Goal: Task Accomplishment & Management: Manage account settings

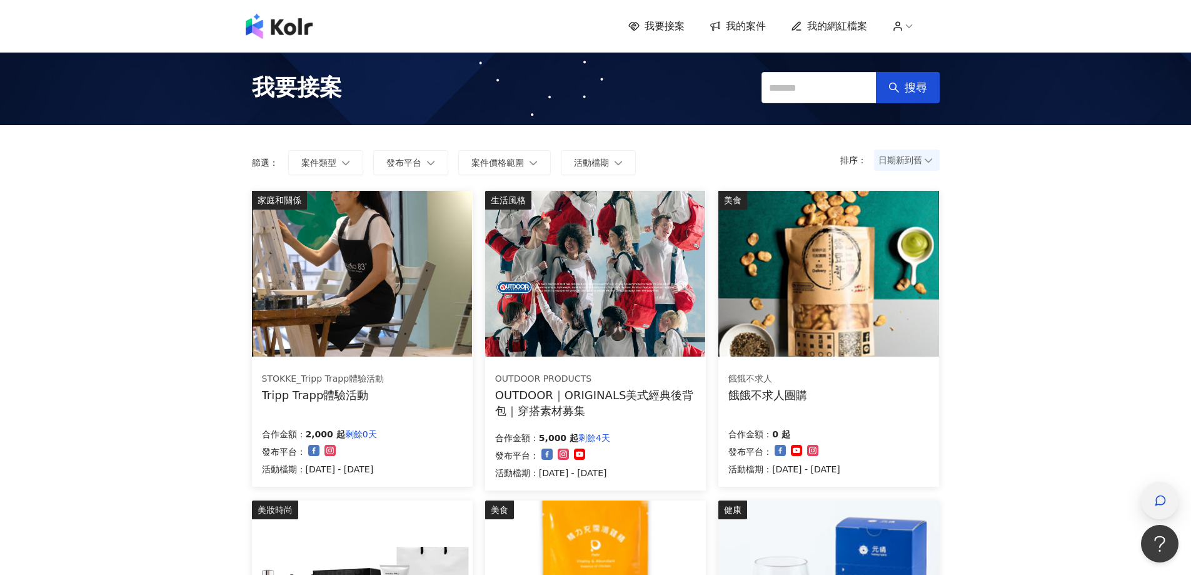
click at [1150, 493] on div "button" at bounding box center [1160, 500] width 38 height 38
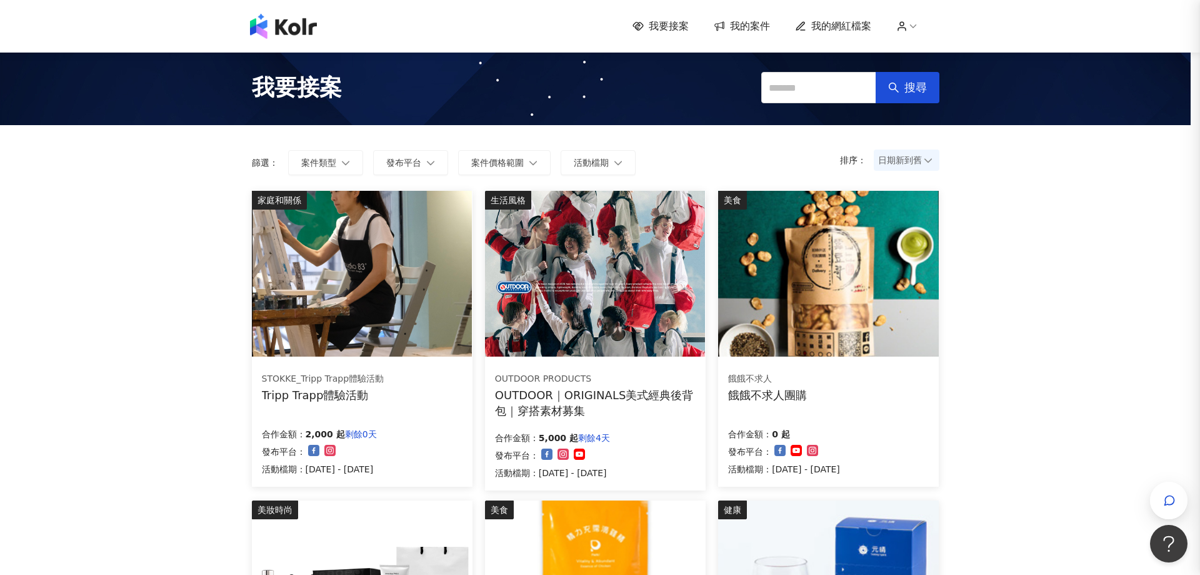
scroll to position [1513, 0]
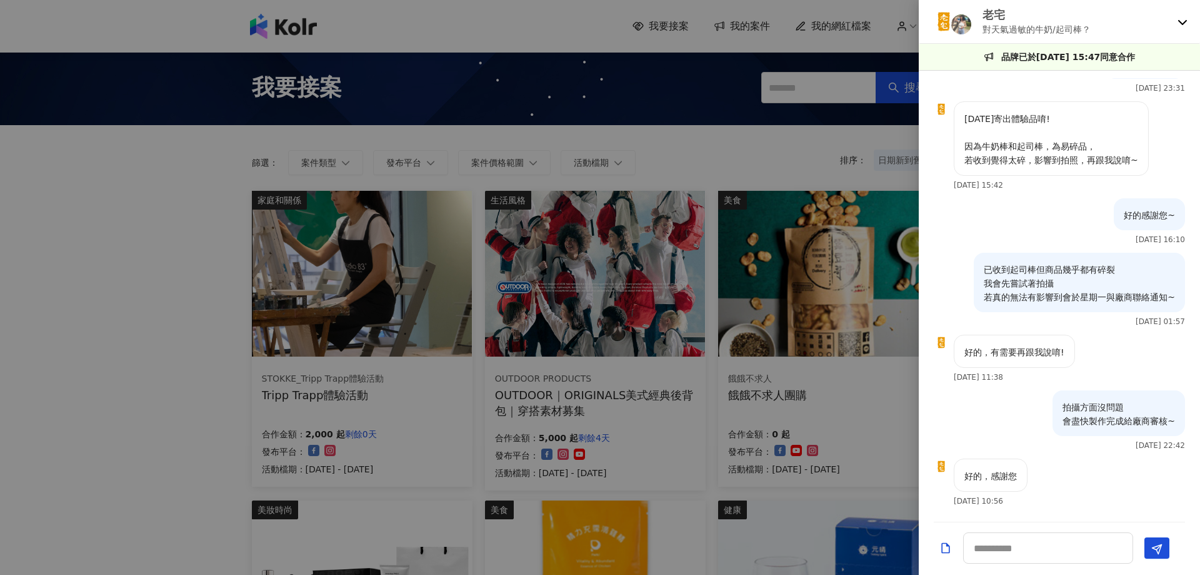
click at [951, 21] on img at bounding box center [944, 21] width 25 height 25
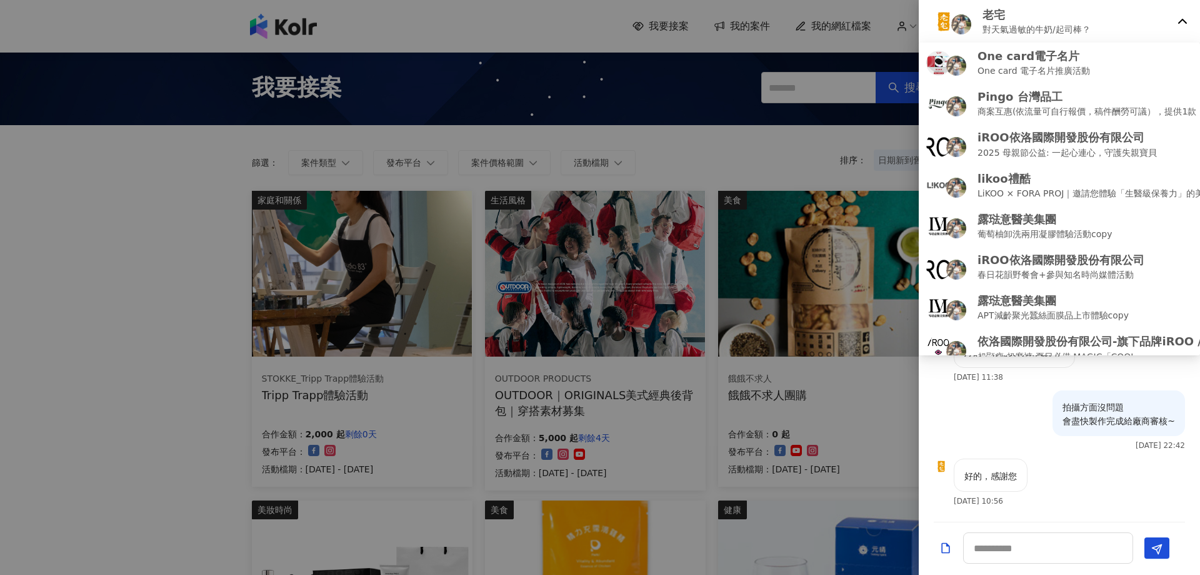
click at [955, 24] on img at bounding box center [962, 24] width 20 height 20
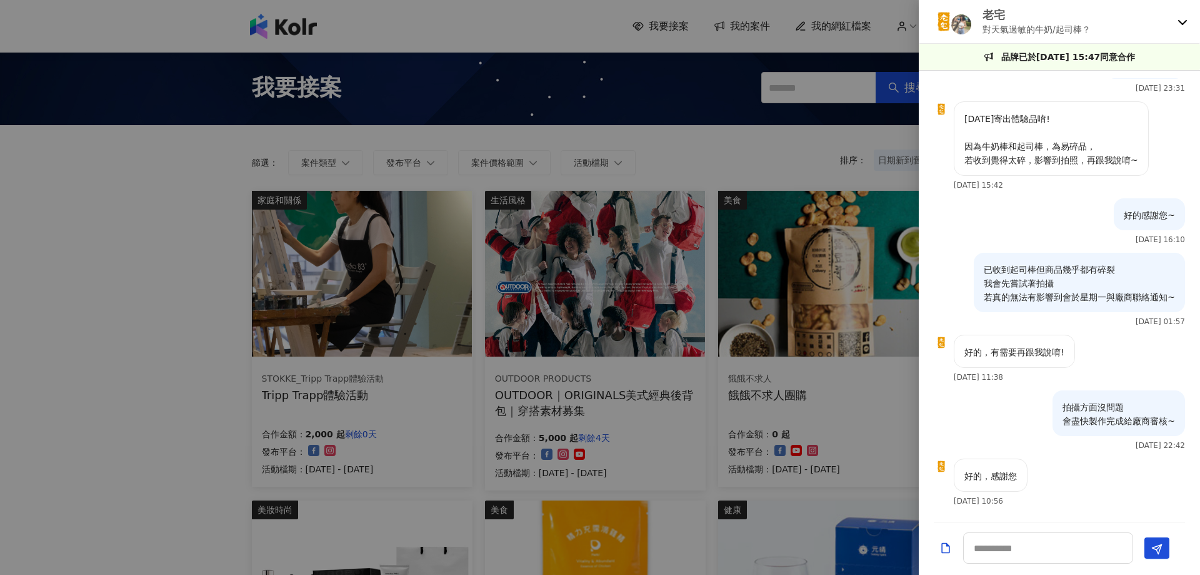
click at [890, 19] on div at bounding box center [600, 287] width 1200 height 575
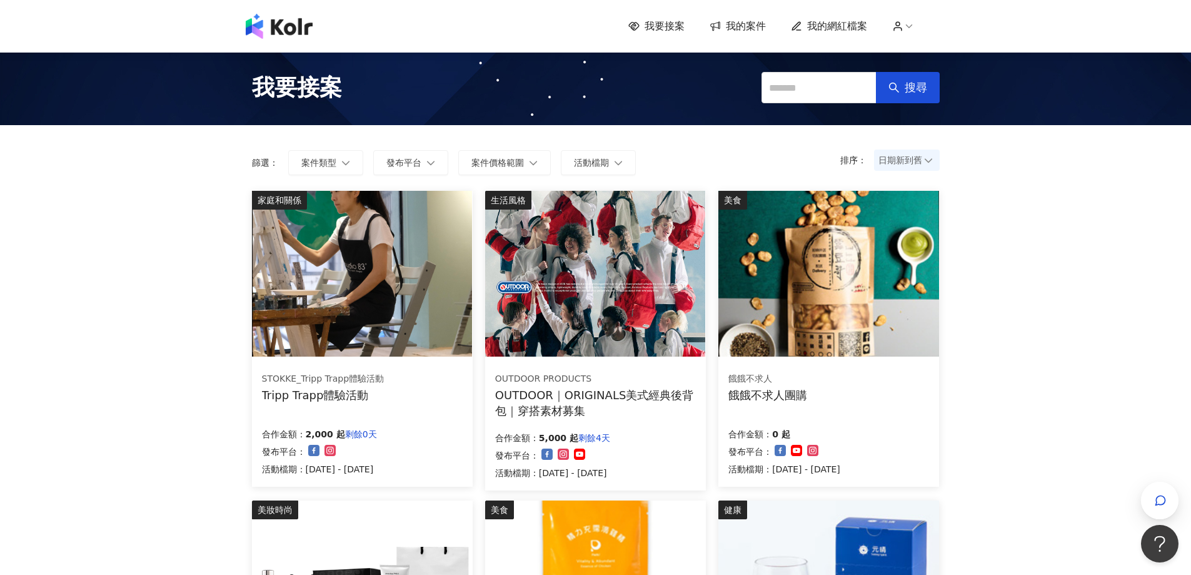
click at [910, 24] on icon at bounding box center [908, 26] width 11 height 11
click at [728, 33] on link "我的案件" at bounding box center [738, 26] width 56 height 14
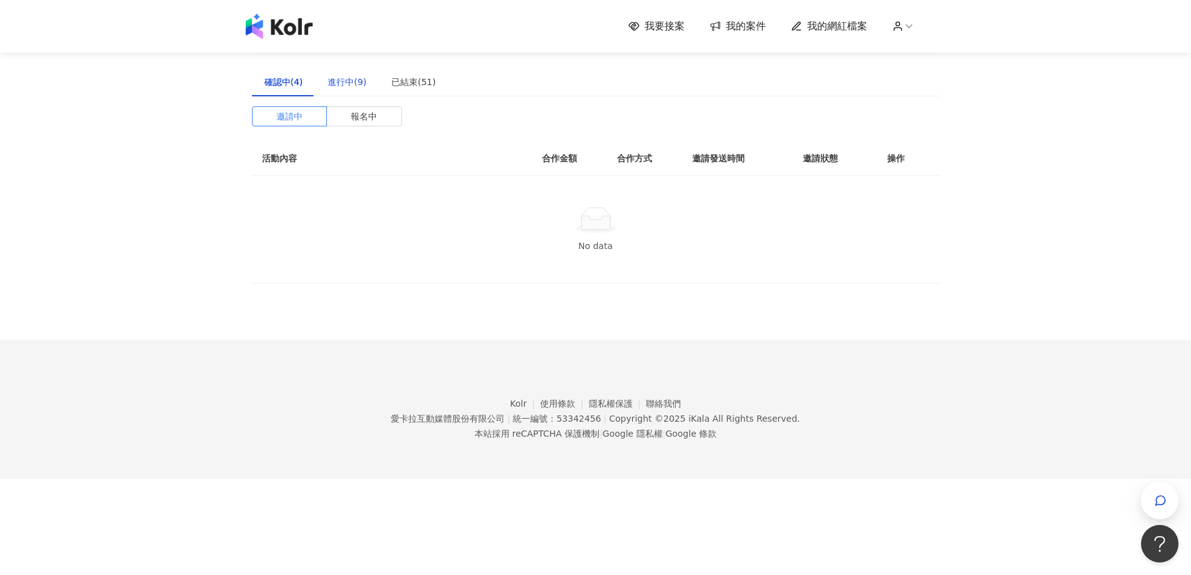
click at [356, 81] on div "進行中(9)" at bounding box center [347, 82] width 39 height 14
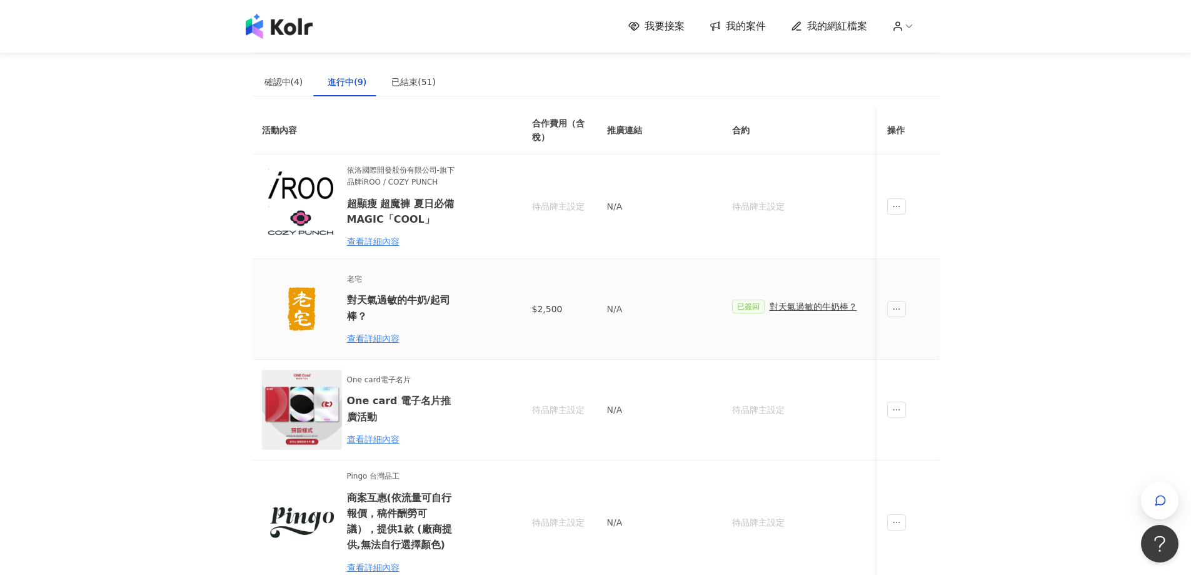
click at [803, 311] on div "對天氣過敏的牛奶棒？" at bounding box center [814, 306] width 88 height 14
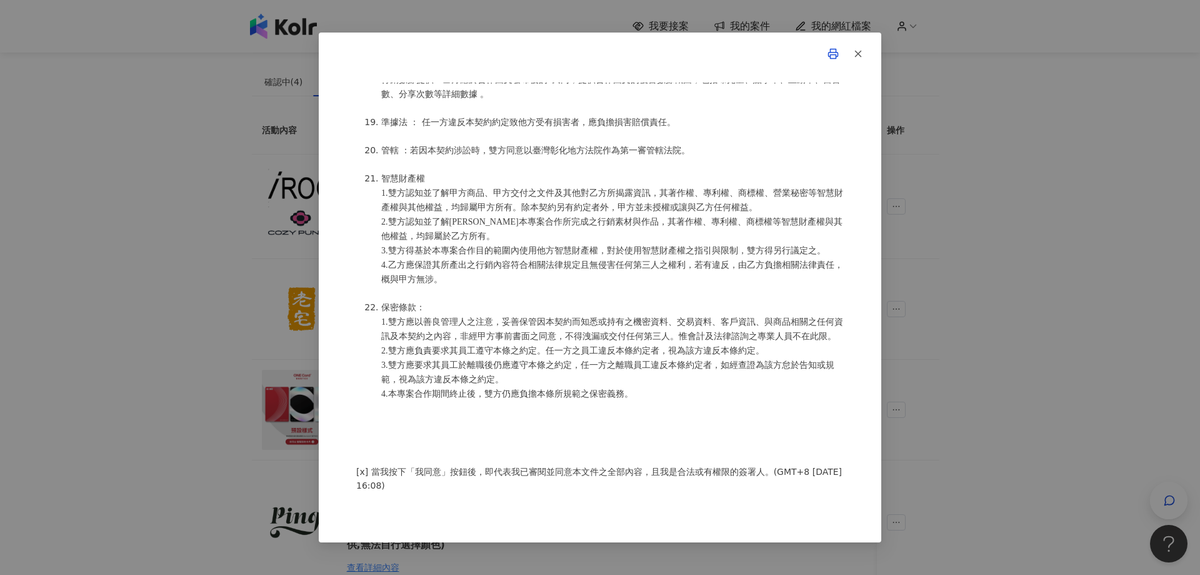
scroll to position [1631, 0]
click at [255, 317] on div "活動確認單 約定雙方 甲方名稱：新吉田行銷企業有限公司 甲方公司負責人： 甲方統一編號：80013920 甲方專案負責人：[PERSON_NAME]方專案負責…" at bounding box center [600, 287] width 1200 height 575
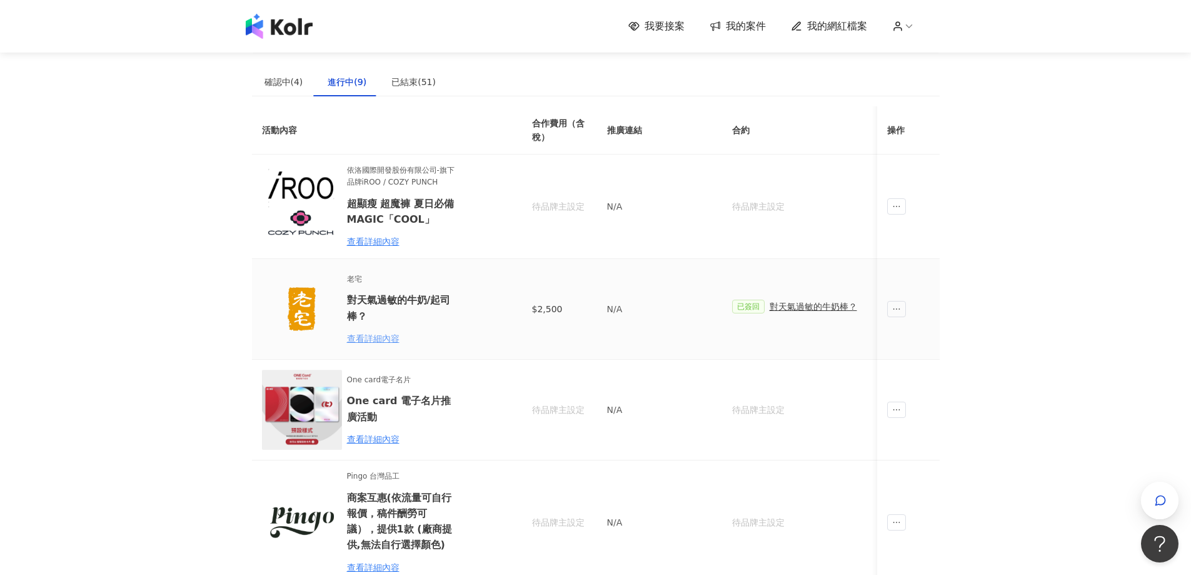
click at [370, 339] on div "查看詳細內容" at bounding box center [401, 338] width 109 height 14
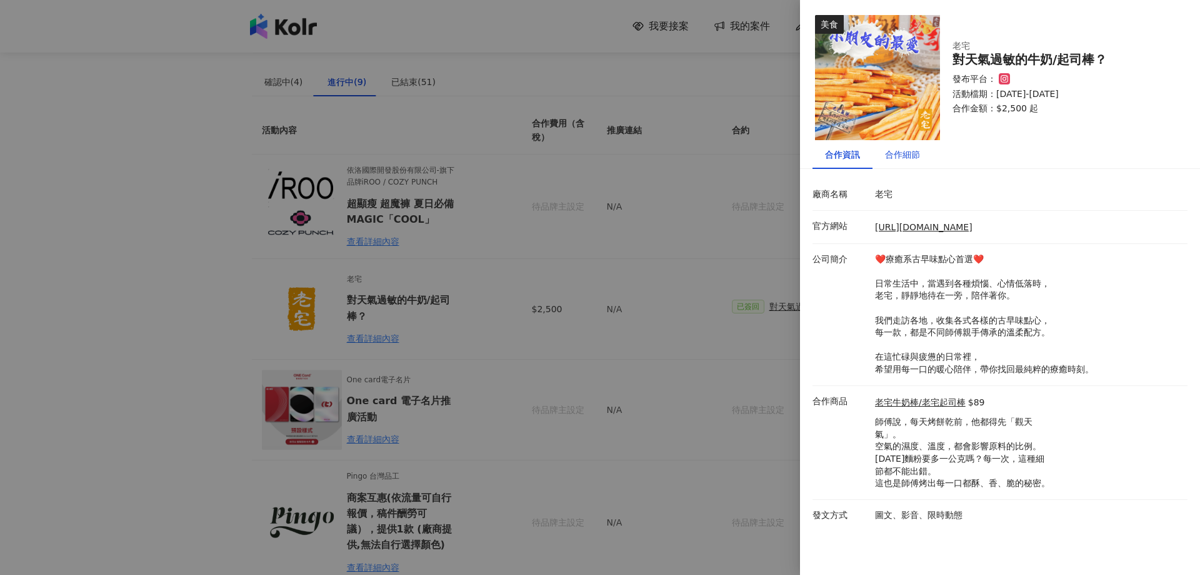
click at [910, 154] on div "合作細節" at bounding box center [902, 155] width 35 height 14
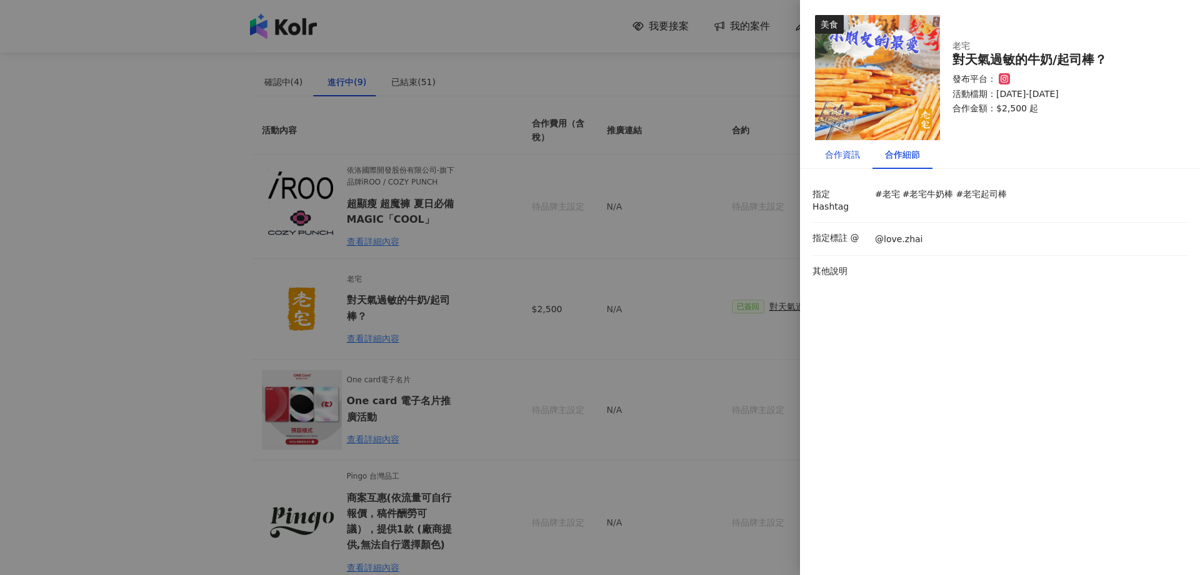
click at [843, 154] on div "合作資訊" at bounding box center [842, 155] width 35 height 14
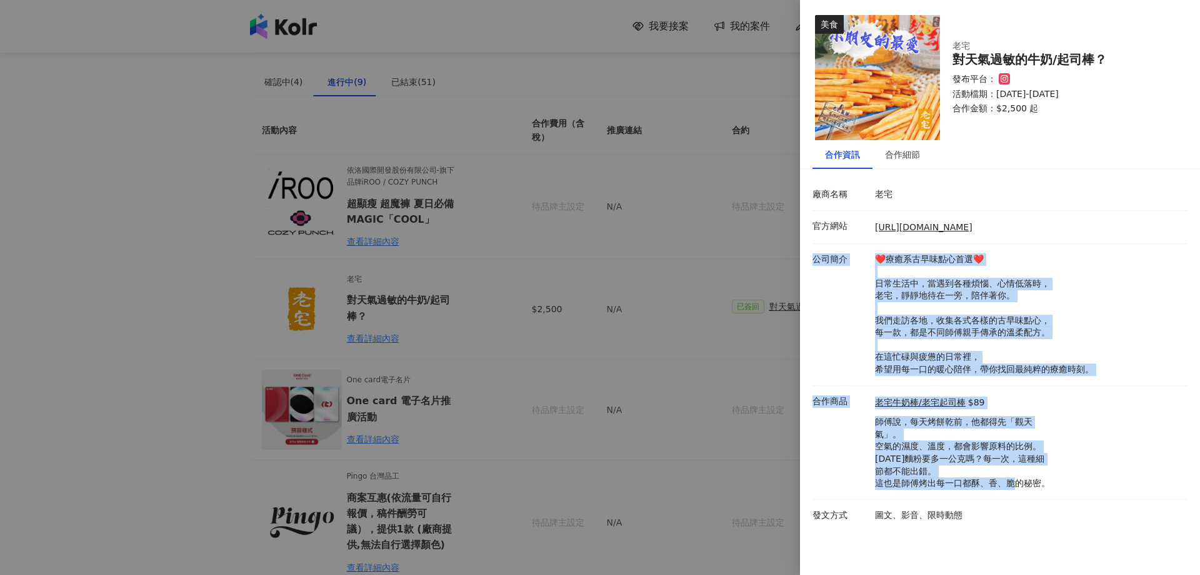
drag, startPoint x: 812, startPoint y: 253, endPoint x: 1054, endPoint y: 490, distance: 338.2
click at [1054, 490] on div "廠商名稱 老宅 官方網站 [URL][DOMAIN_NAME] 公司簡介 ❤️療癒系古早味點心首選❤️ 日常生活中，當遇到各種煩惱、心情低落時， 老宅，靜靜地…" at bounding box center [1000, 354] width 375 height 351
copy div "公司簡介 ❤️療癒系古早味點心首選❤️ 日常生活中，當遇到各種煩惱、心情低落時， 老宅，靜靜地待在一旁，陪伴著你。 我們走訪各地，收集各式各樣的古早味點心， …"
